Goal: Task Accomplishment & Management: Manage account settings

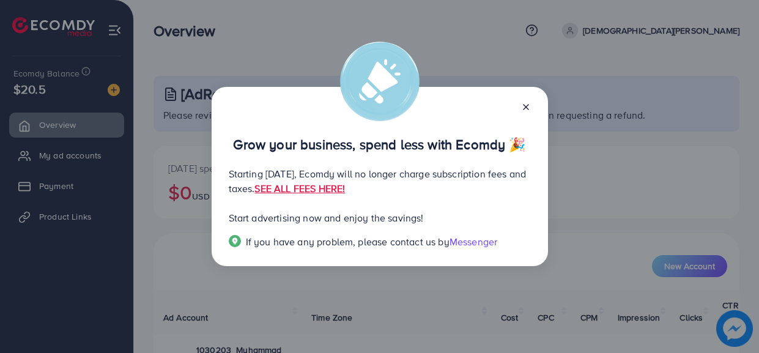
click at [526, 113] on div at bounding box center [522, 106] width 20 height 14
click at [526, 108] on line at bounding box center [526, 107] width 5 height 5
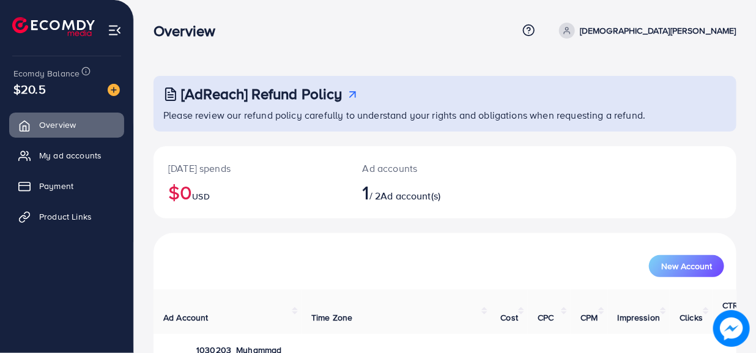
scroll to position [67, 0]
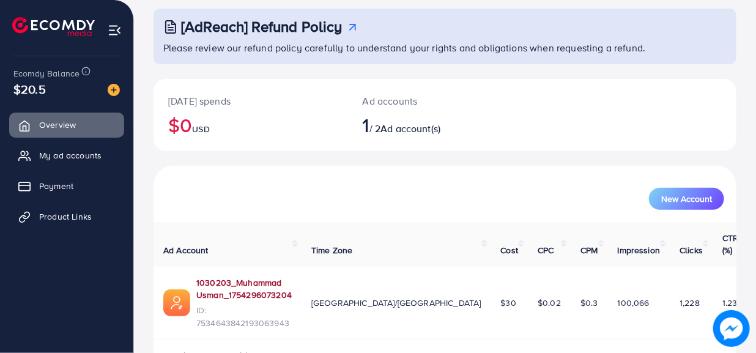
click at [292, 277] on link "1030203_Muhammad Usman_1754296073204" at bounding box center [243, 289] width 95 height 25
click at [56, 146] on link "My ad accounts" at bounding box center [66, 155] width 115 height 24
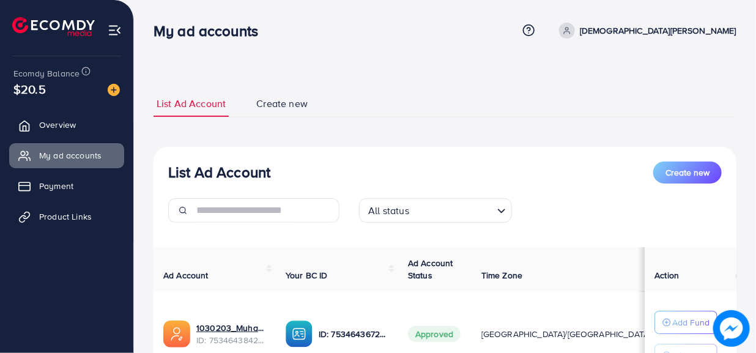
click at [67, 203] on ul "Overview My ad accounts Payment Product Links" at bounding box center [66, 175] width 133 height 135
click at [64, 199] on ul "Overview My ad accounts Payment Product Links" at bounding box center [66, 175] width 133 height 135
click at [59, 187] on span "Payment" at bounding box center [59, 186] width 34 height 12
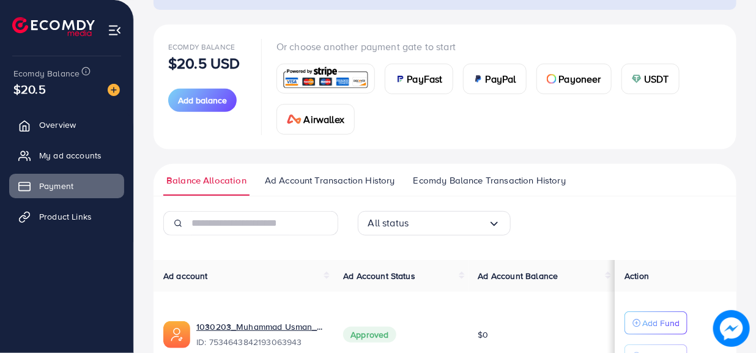
scroll to position [121, 0]
click at [627, 80] on div "USDT" at bounding box center [650, 79] width 57 height 29
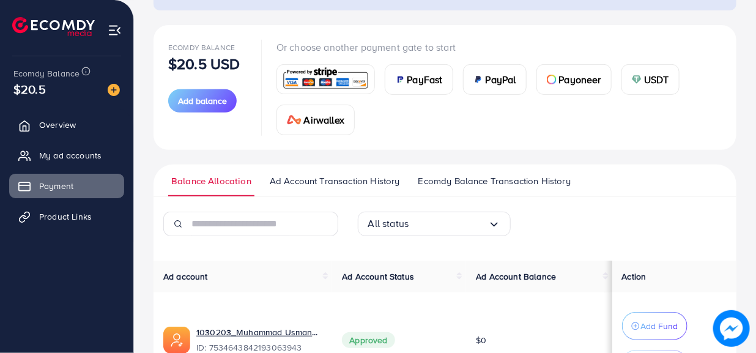
click at [651, 87] on div "[AdReach] Refund Policy Please review our refund policy carefully to understand…" at bounding box center [445, 159] width 622 height 561
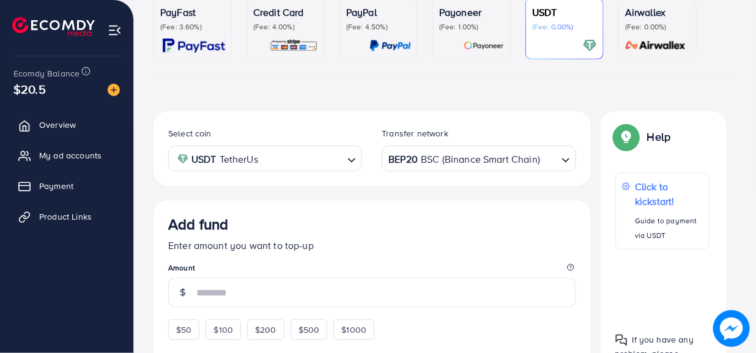
scroll to position [240, 0]
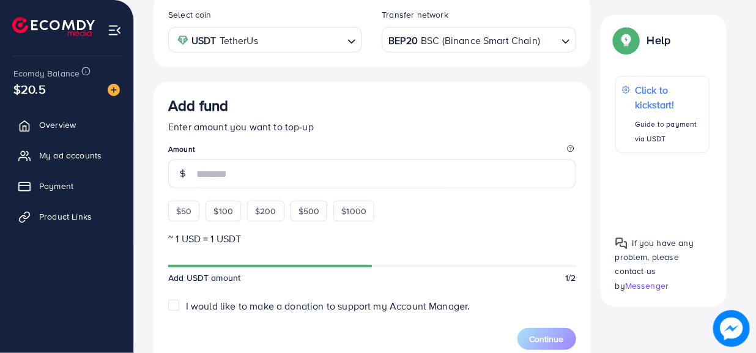
click at [318, 186] on input "number" at bounding box center [386, 173] width 380 height 29
click at [182, 211] on div "Add fund Enter amount you want to top-up Amount $50 $100 $200 $500 $1000" at bounding box center [372, 159] width 408 height 125
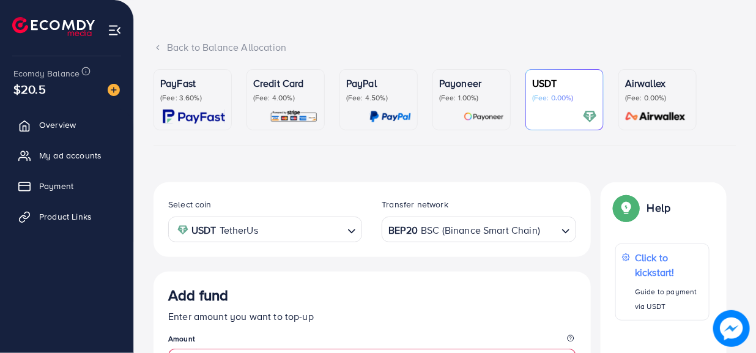
scroll to position [52, 0]
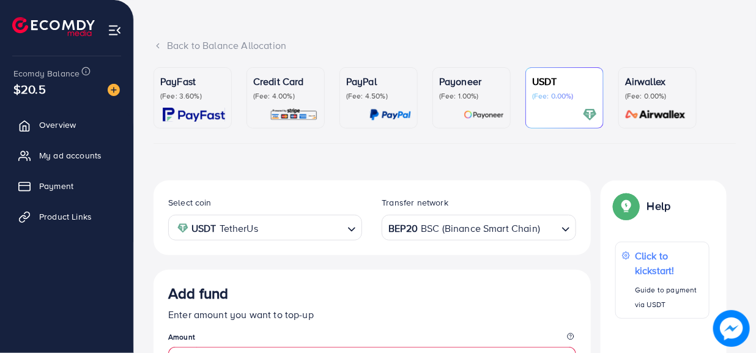
click at [564, 230] on icon "Search for option" at bounding box center [566, 229] width 12 height 12
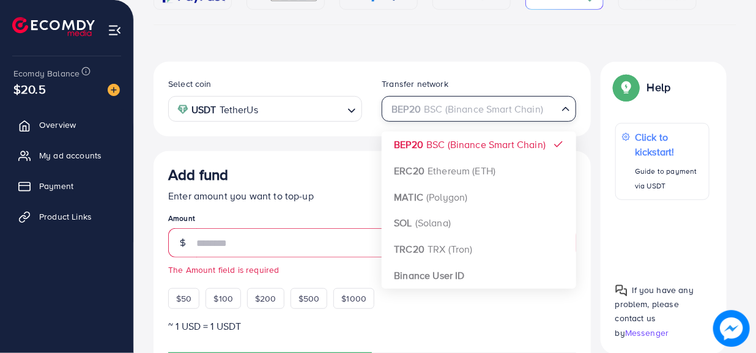
scroll to position [176, 0]
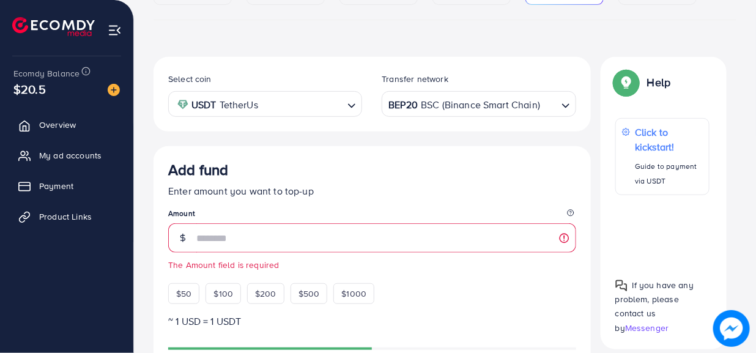
click at [347, 112] on icon "Search for option" at bounding box center [352, 106] width 12 height 12
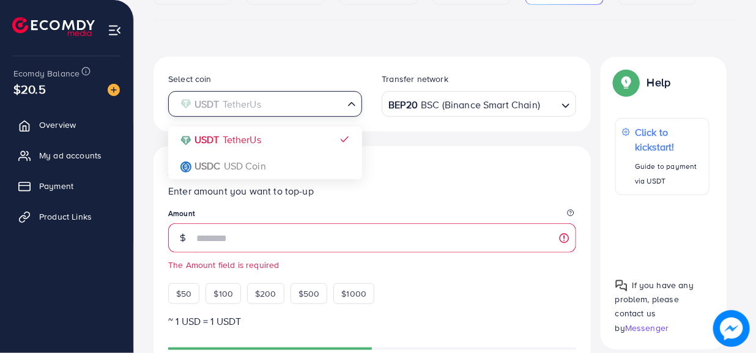
click at [566, 116] on div "BEP20 BSC (Binance Smart Chain) Loading..." at bounding box center [479, 103] width 194 height 25
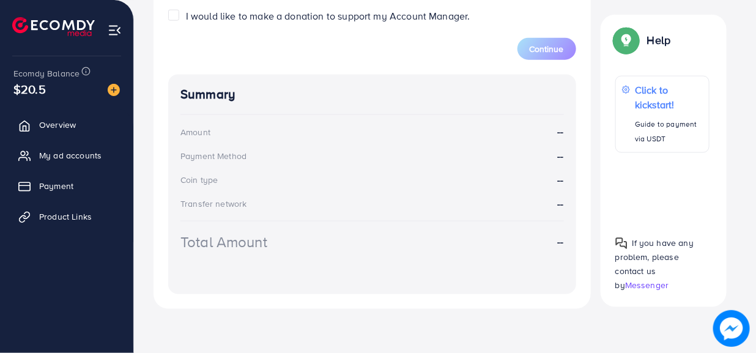
scroll to position [0, 0]
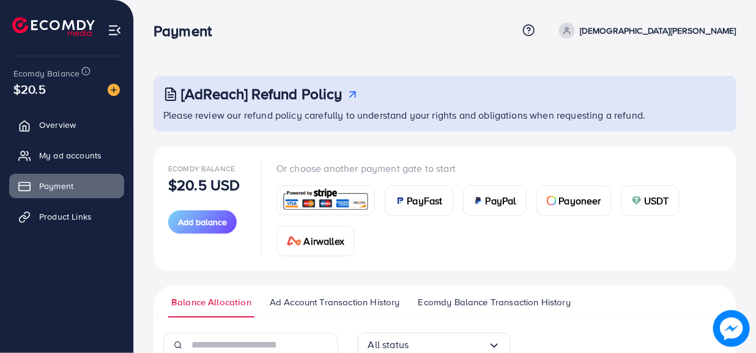
click at [335, 195] on img at bounding box center [326, 200] width 90 height 26
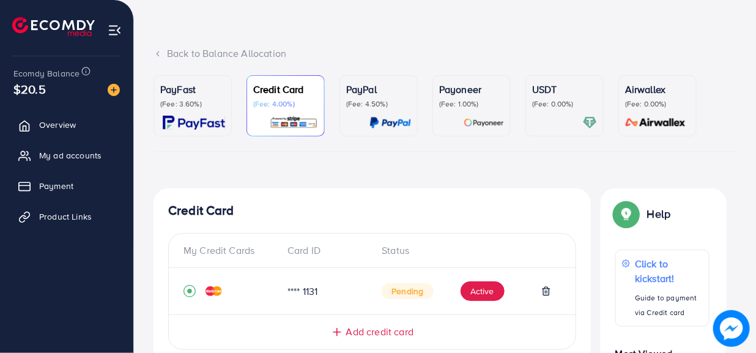
scroll to position [46, 0]
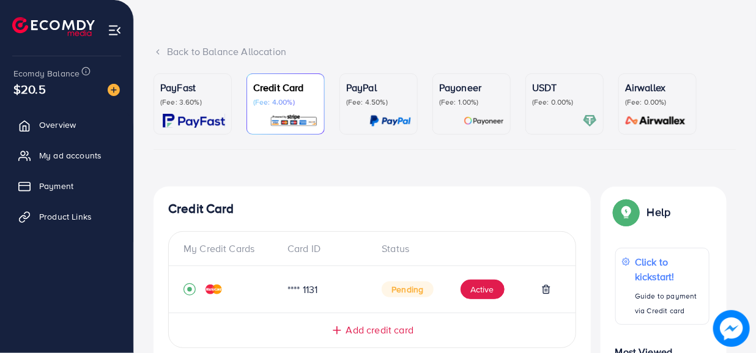
click at [209, 98] on p "(Fee: 3.60%)" at bounding box center [192, 102] width 65 height 10
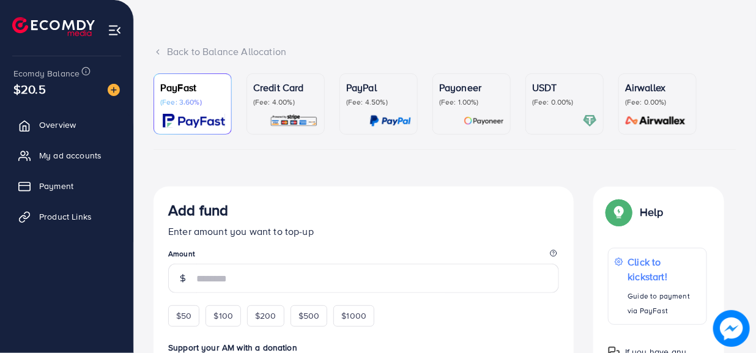
click at [512, 108] on ul "PayFast (Fee: 3.60%) Credit Card (Fee: 4.00%) PayPal (Fee: 4.50%) Payoneer (Fee…" at bounding box center [445, 111] width 583 height 76
click at [474, 99] on p "(Fee: 1.00%)" at bounding box center [471, 102] width 65 height 10
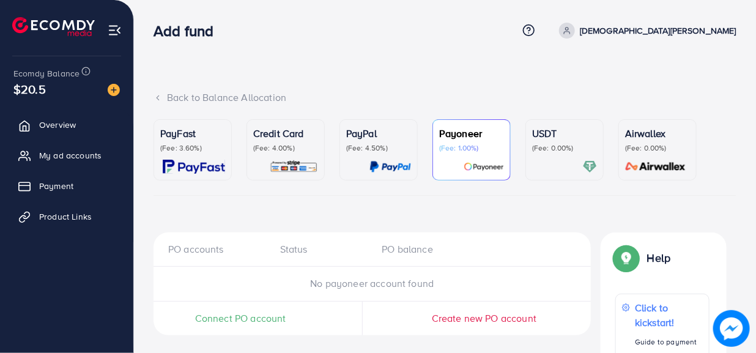
scroll to position [1, 0]
click at [78, 121] on link "Overview" at bounding box center [66, 125] width 115 height 24
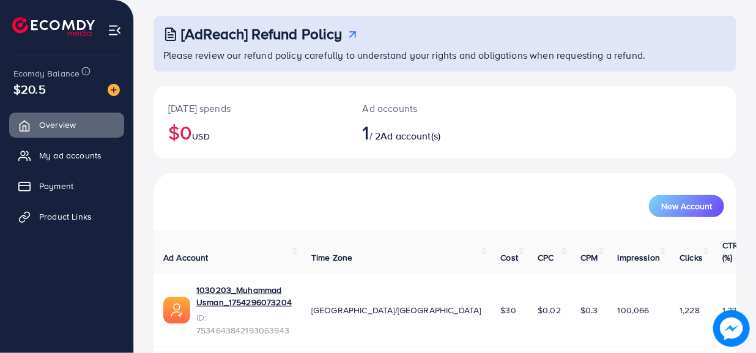
scroll to position [67, 0]
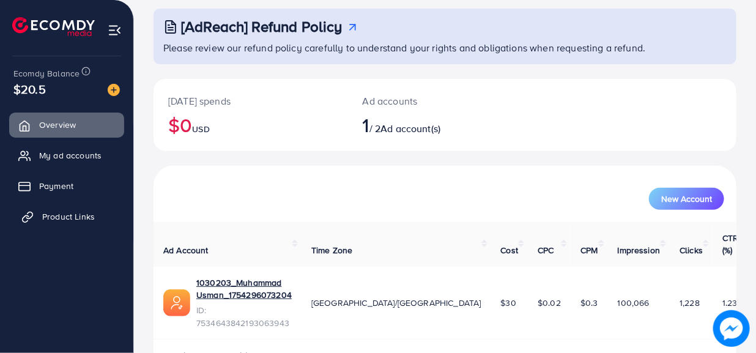
click at [62, 217] on span "Product Links" at bounding box center [68, 216] width 53 height 12
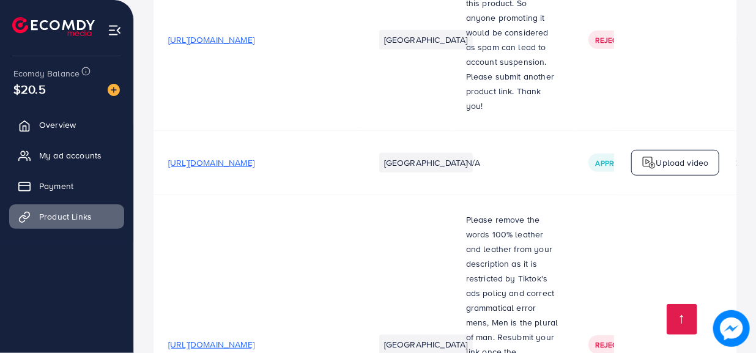
scroll to position [3721, 0]
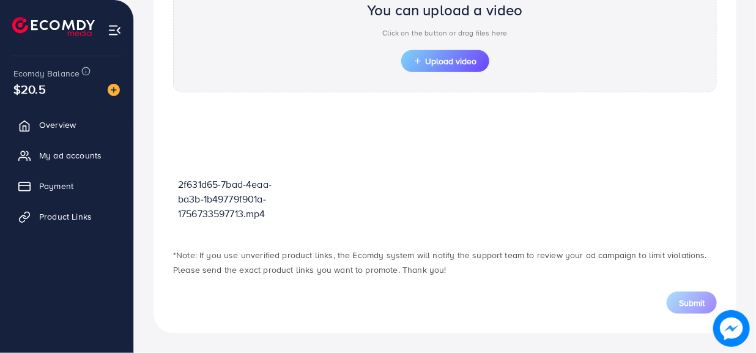
scroll to position [438, 0]
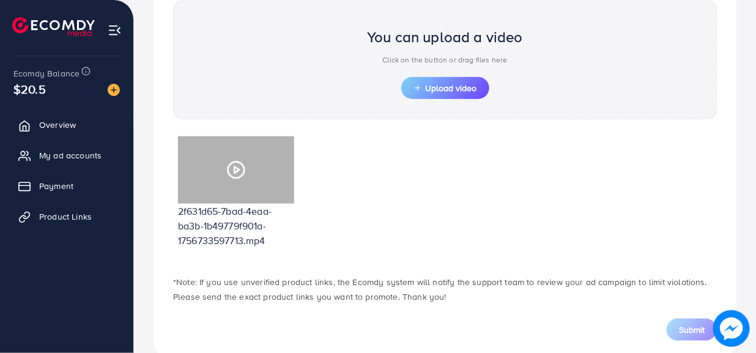
click at [236, 163] on icon at bounding box center [236, 170] width 20 height 20
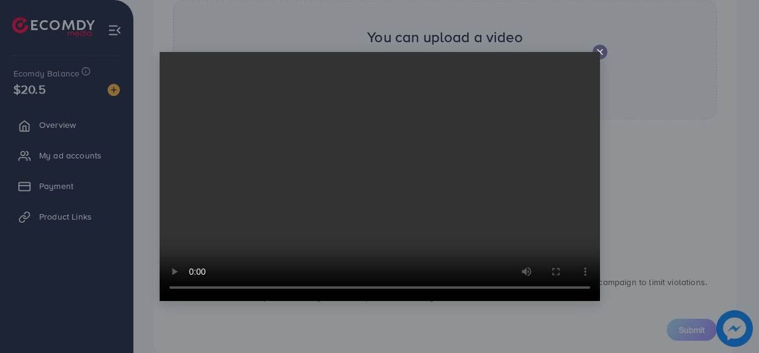
click at [601, 53] on line at bounding box center [600, 52] width 5 height 5
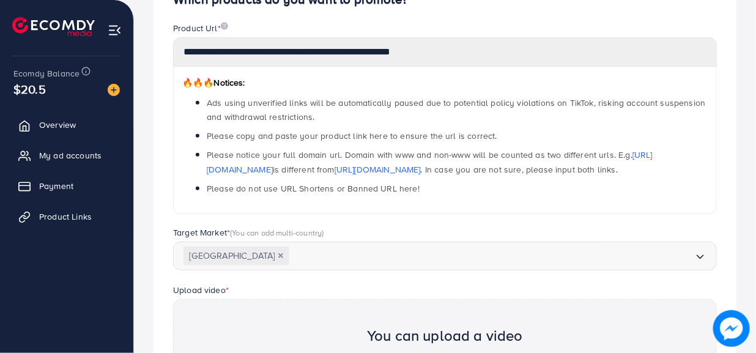
scroll to position [0, 0]
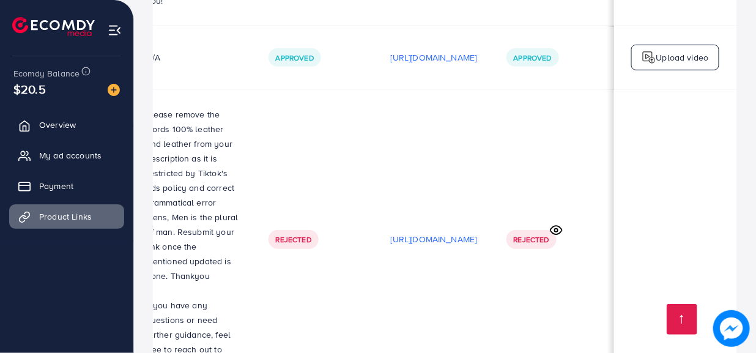
scroll to position [0, 356]
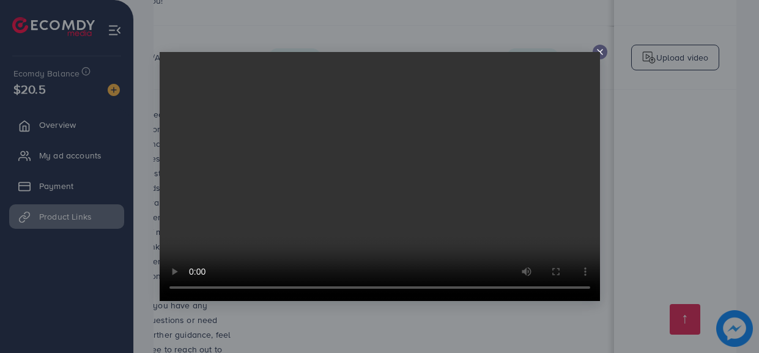
click at [597, 53] on video at bounding box center [380, 176] width 441 height 249
click at [600, 52] on line at bounding box center [600, 52] width 5 height 5
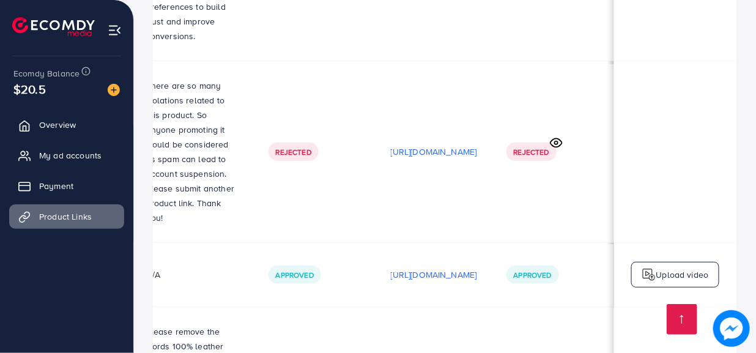
scroll to position [3499, 0]
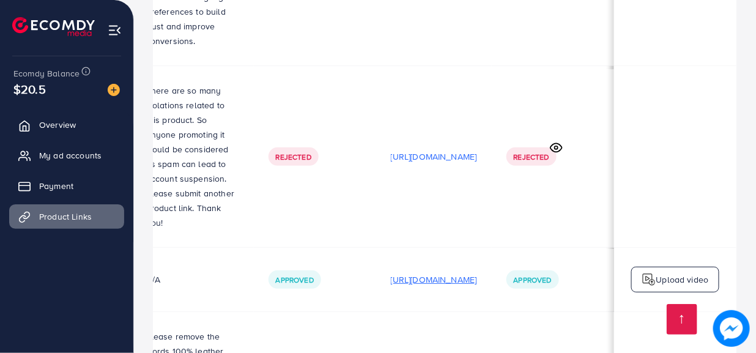
click at [430, 272] on p "[URL][DOMAIN_NAME]" at bounding box center [434, 279] width 86 height 15
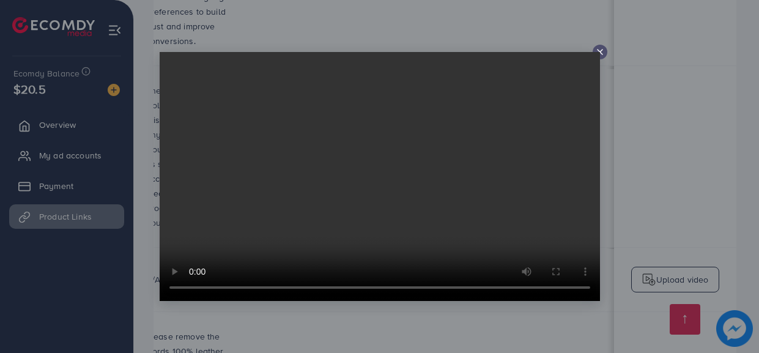
click at [604, 54] on icon at bounding box center [600, 52] width 10 height 10
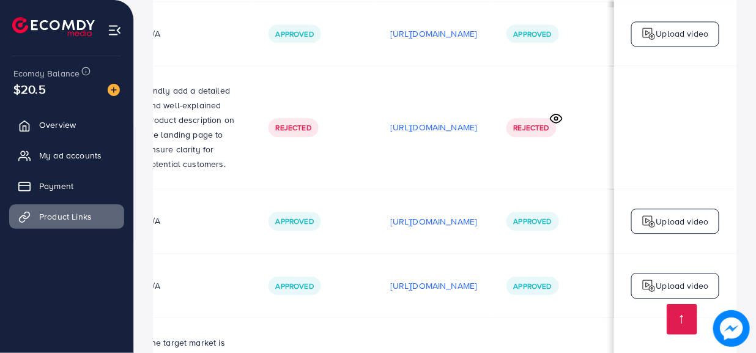
scroll to position [2873, 0]
click at [435, 279] on p "[URL][DOMAIN_NAME]" at bounding box center [434, 286] width 86 height 15
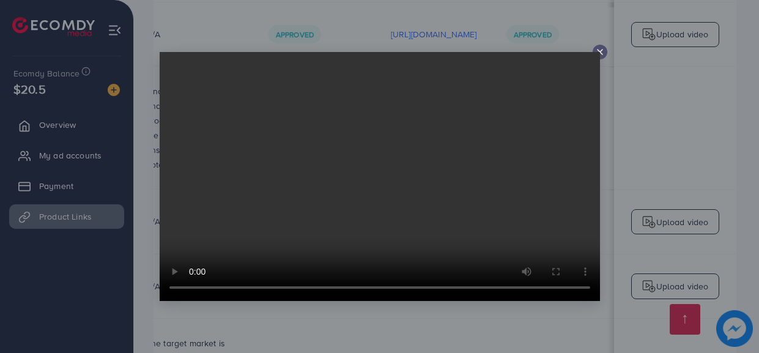
click at [598, 46] on div at bounding box center [600, 52] width 15 height 15
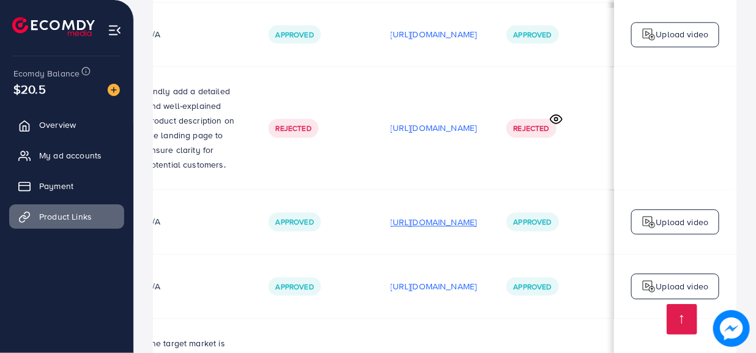
click at [427, 215] on p "[URL][DOMAIN_NAME]" at bounding box center [434, 222] width 86 height 15
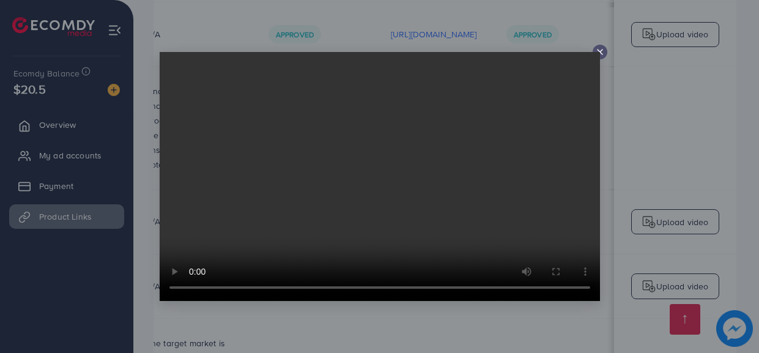
click at [598, 50] on line at bounding box center [600, 52] width 5 height 5
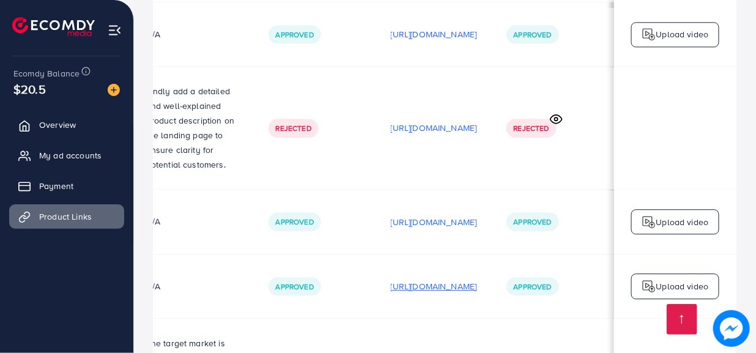
scroll to position [3721, 0]
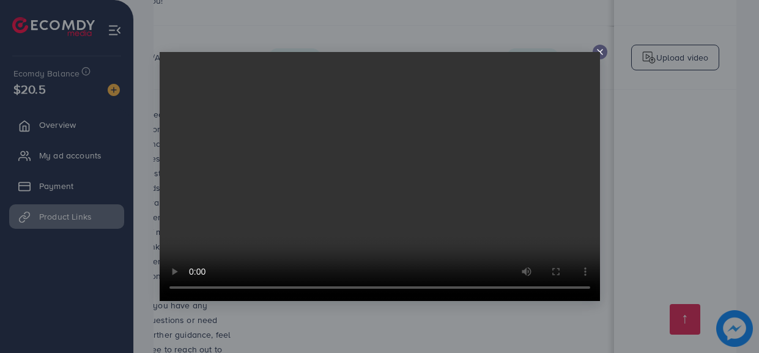
click at [603, 47] on icon at bounding box center [600, 52] width 10 height 10
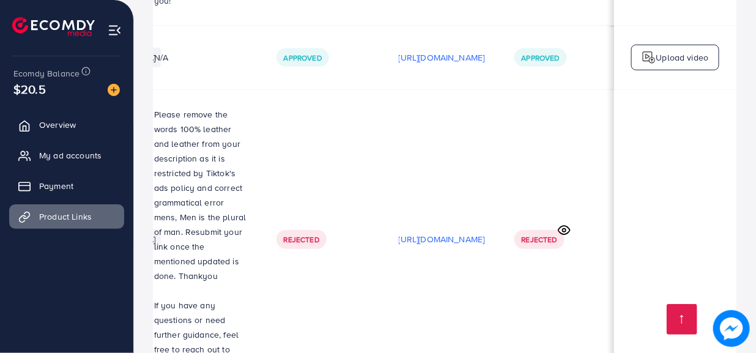
scroll to position [0, 385]
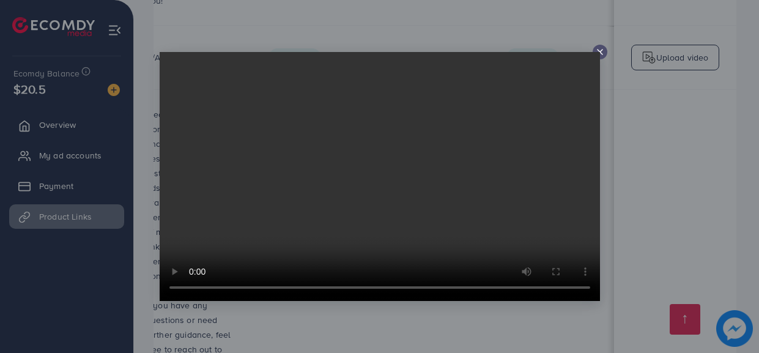
click at [602, 50] on icon at bounding box center [600, 52] width 10 height 10
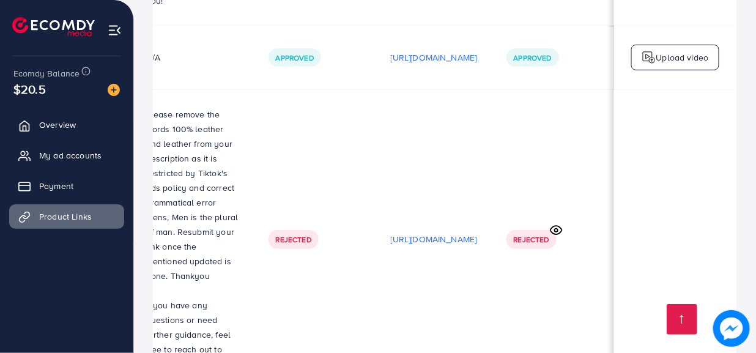
scroll to position [0, 382]
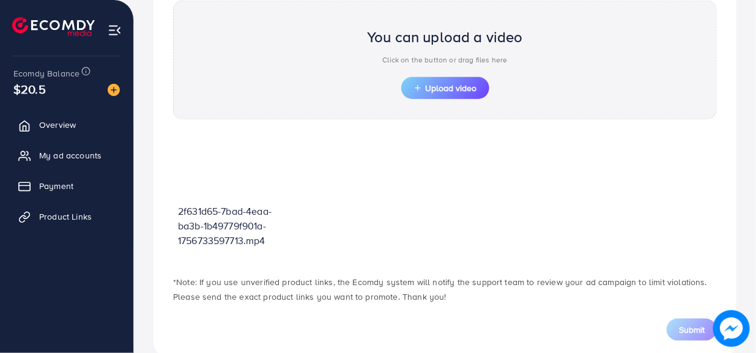
click at [220, 231] on p "2f631d65-7bad-4eaa-ba3b-1b49779f901a-1756733597713.mp4" at bounding box center [236, 226] width 116 height 44
click at [377, 222] on div "2f631d65-7bad-4eaa-ba3b-1b49779f901a-1756733597713.mp4" at bounding box center [445, 197] width 544 height 131
click at [187, 207] on p "2f631d65-7bad-4eaa-ba3b-1b49779f901a-1756733597713.mp4" at bounding box center [236, 226] width 116 height 44
drag, startPoint x: 177, startPoint y: 209, endPoint x: 277, endPoint y: 239, distance: 104.1
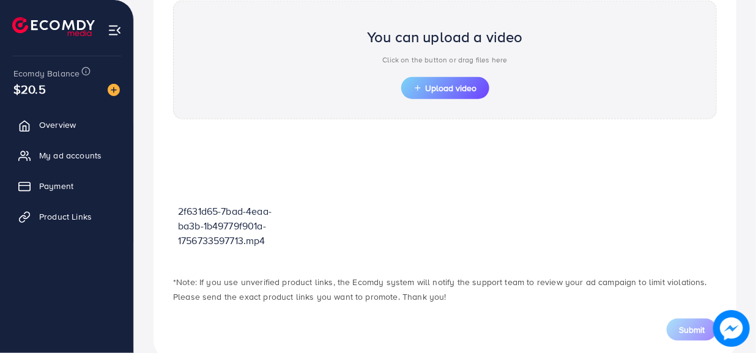
click at [277, 239] on div "2f631d65-7bad-4eaa-ba3b-1b49779f901a-1756733597713.mp4" at bounding box center [236, 197] width 126 height 131
copy p "2f631d65-7bad-4eaa-ba3b-1b49779f901a-1756733597713.mp4"
click at [51, 135] on link "Overview" at bounding box center [66, 125] width 115 height 24
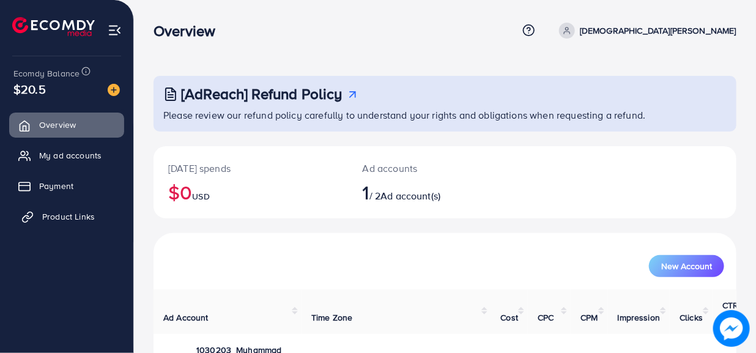
click at [42, 213] on span "Product Links" at bounding box center [68, 216] width 53 height 12
